Goal: Task Accomplishment & Management: Manage account settings

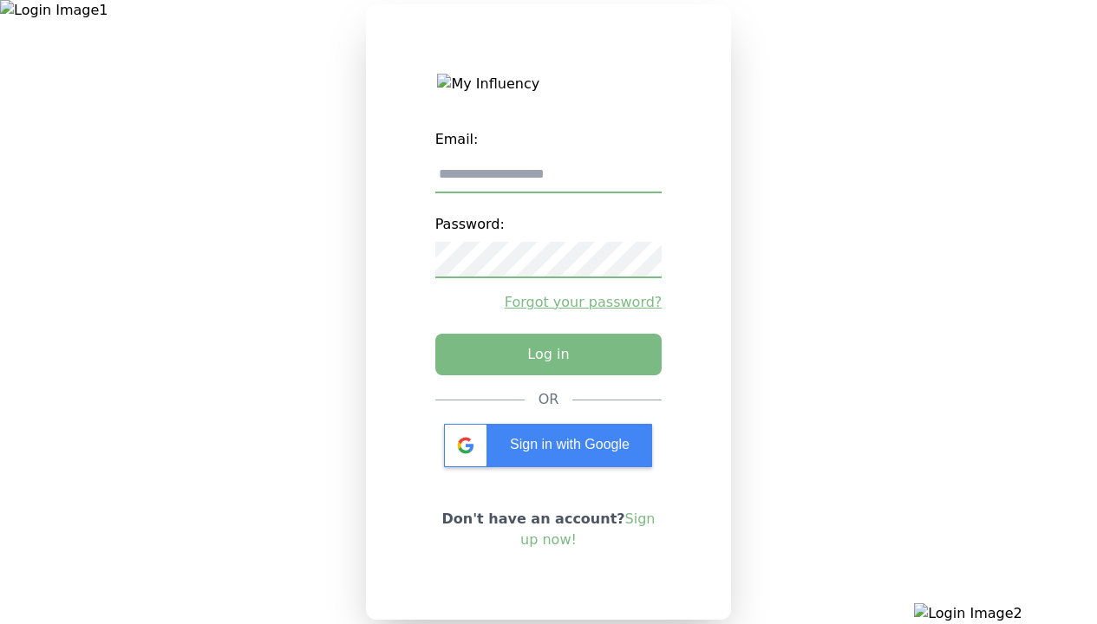
click at [548, 181] on input "email" at bounding box center [548, 175] width 227 height 36
type input "**********"
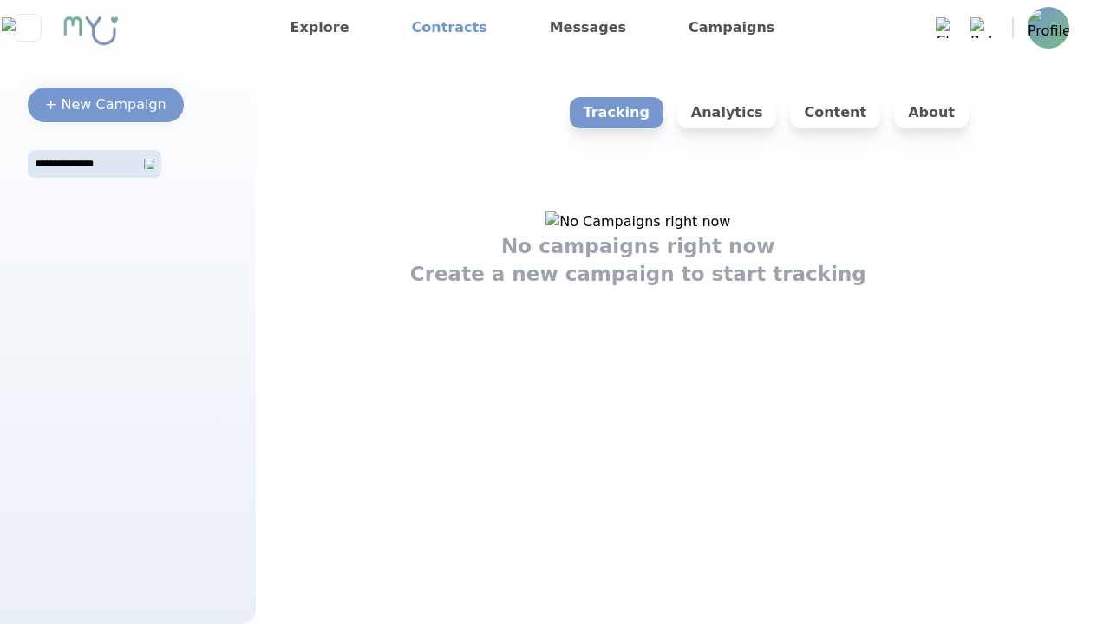
click at [436, 28] on link "Contracts" at bounding box center [449, 28] width 89 height 28
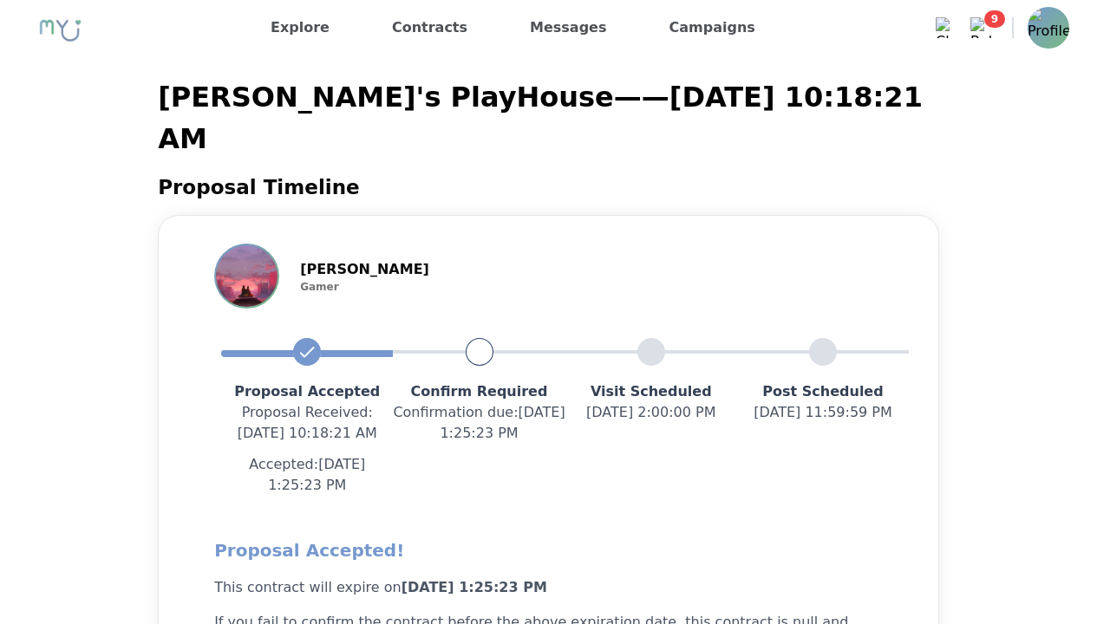
scroll to position [2004, 0]
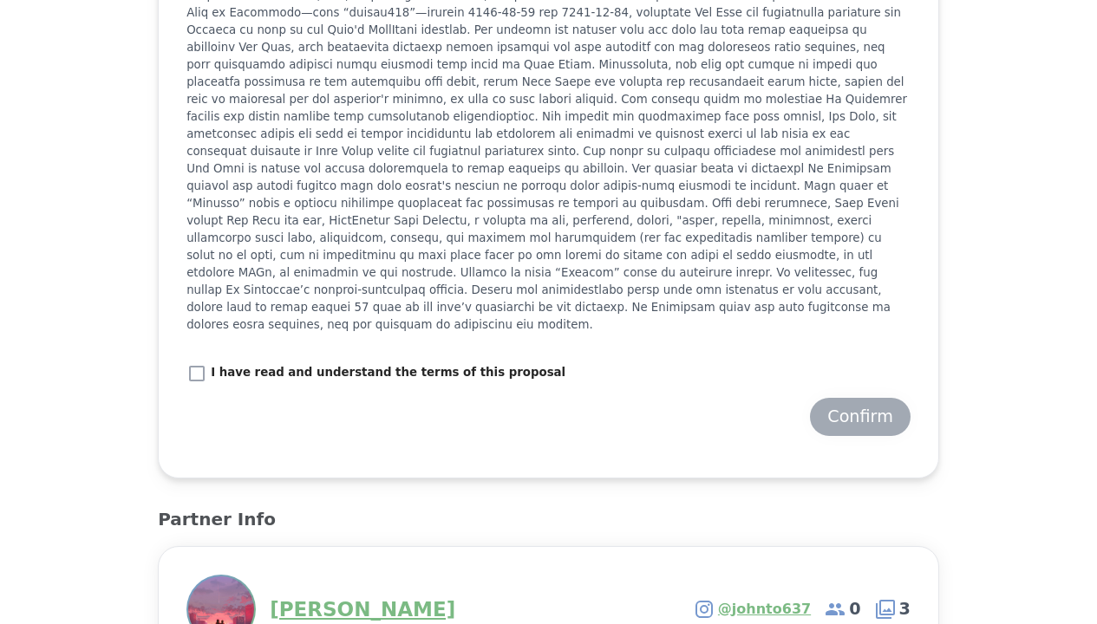
click at [859, 405] on div "Confirm" at bounding box center [860, 417] width 66 height 24
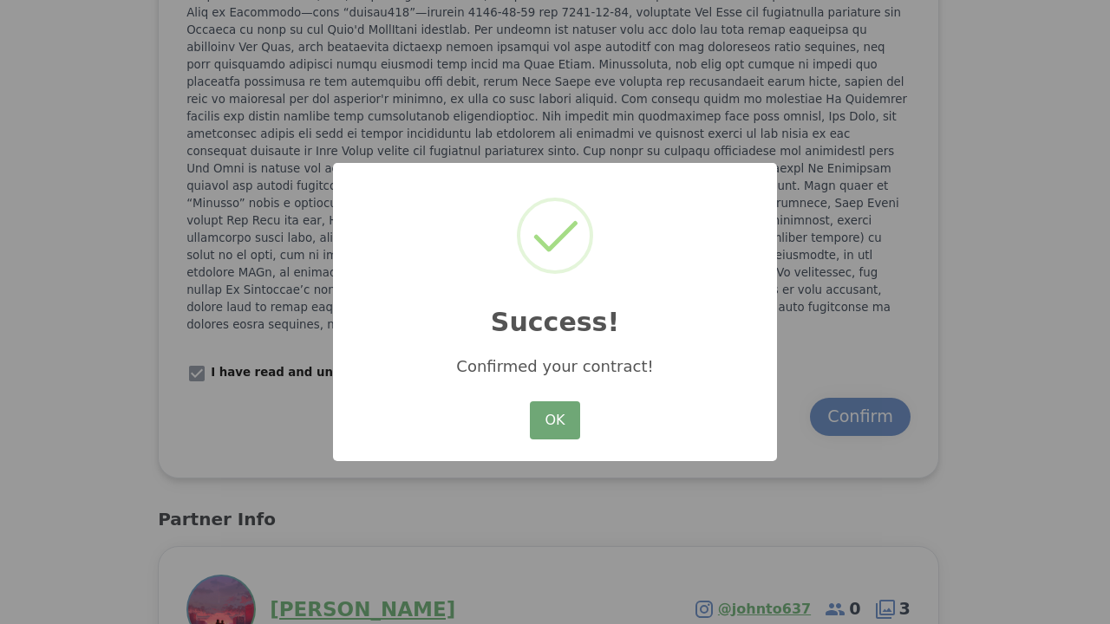
click at [544, 437] on button "OK" at bounding box center [555, 421] width 50 height 38
